Goal: Find specific page/section: Find specific page/section

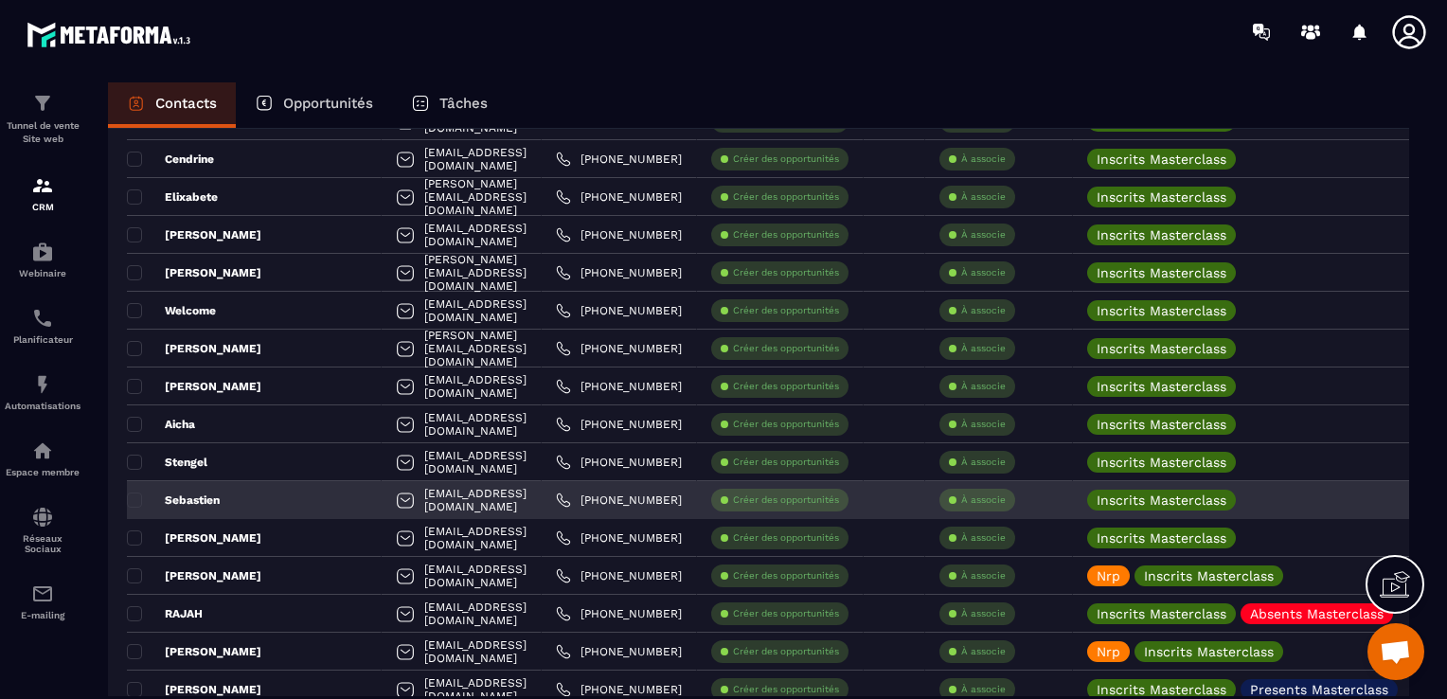
scroll to position [1988, 0]
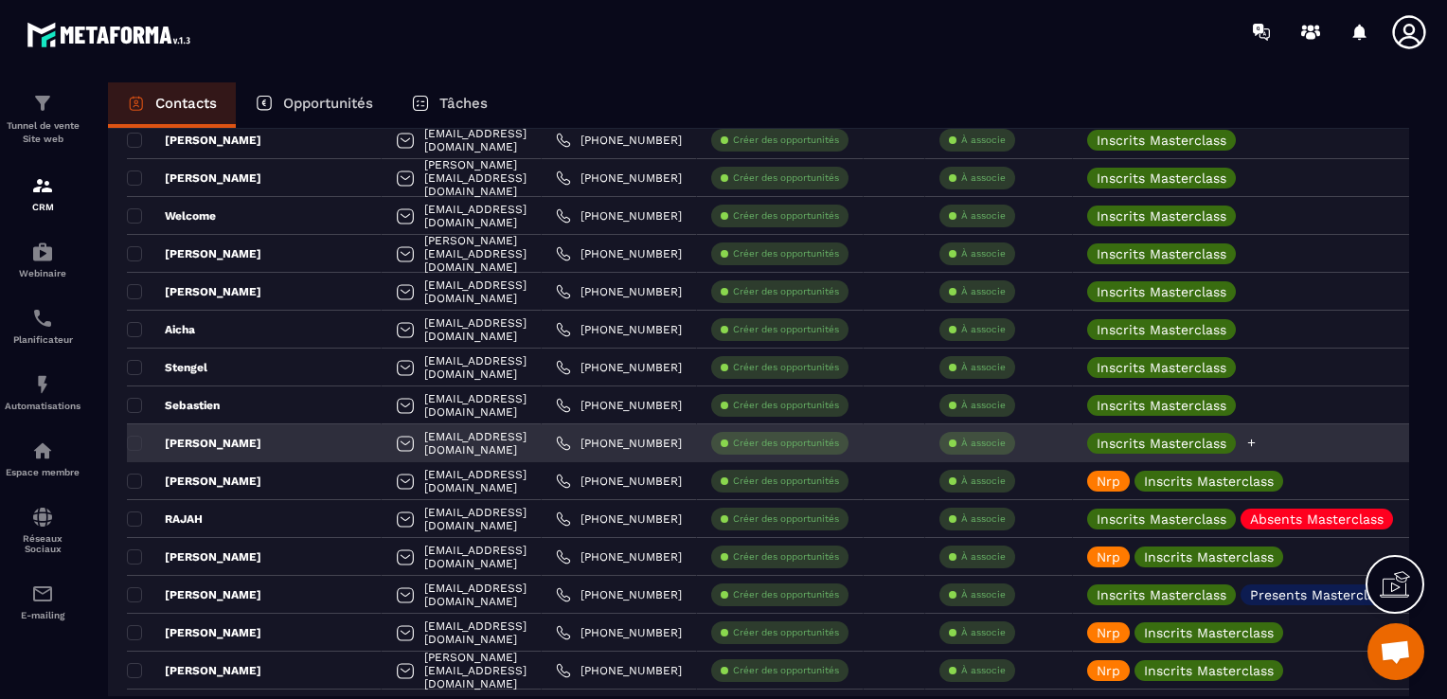
click at [1257, 438] on icon at bounding box center [1251, 442] width 12 height 12
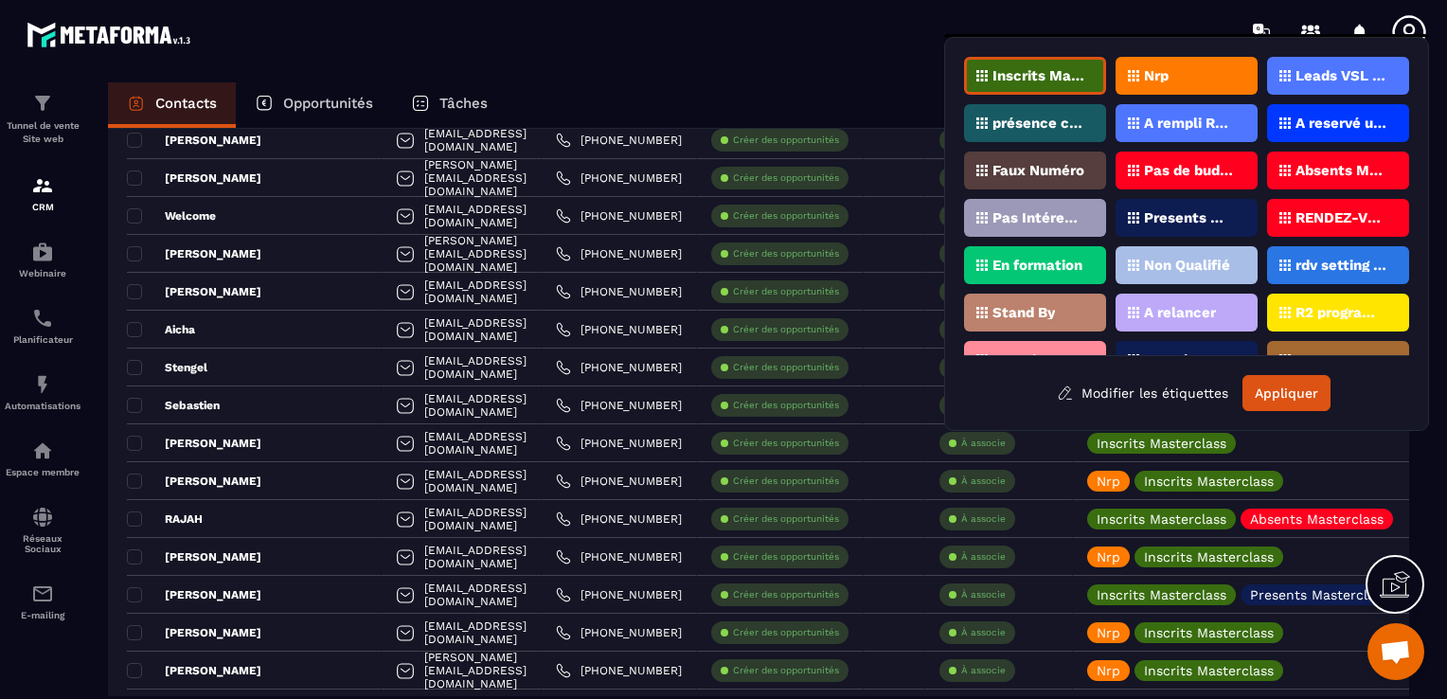
click at [1204, 84] on div "Nrp" at bounding box center [1186, 76] width 142 height 38
click at [1291, 398] on button "Appliquer" at bounding box center [1286, 393] width 88 height 36
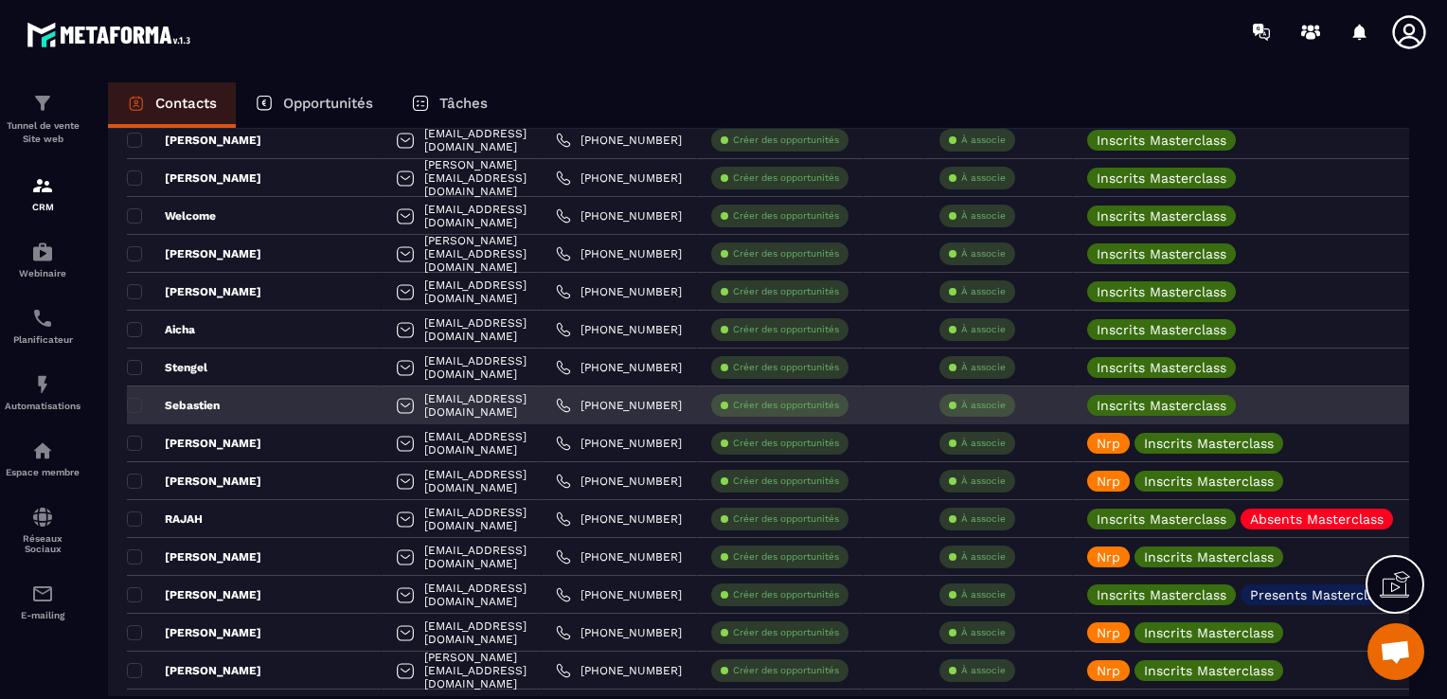
click at [216, 407] on p "Sebastien" at bounding box center [173, 405] width 93 height 15
